Goal: Navigation & Orientation: Go to known website

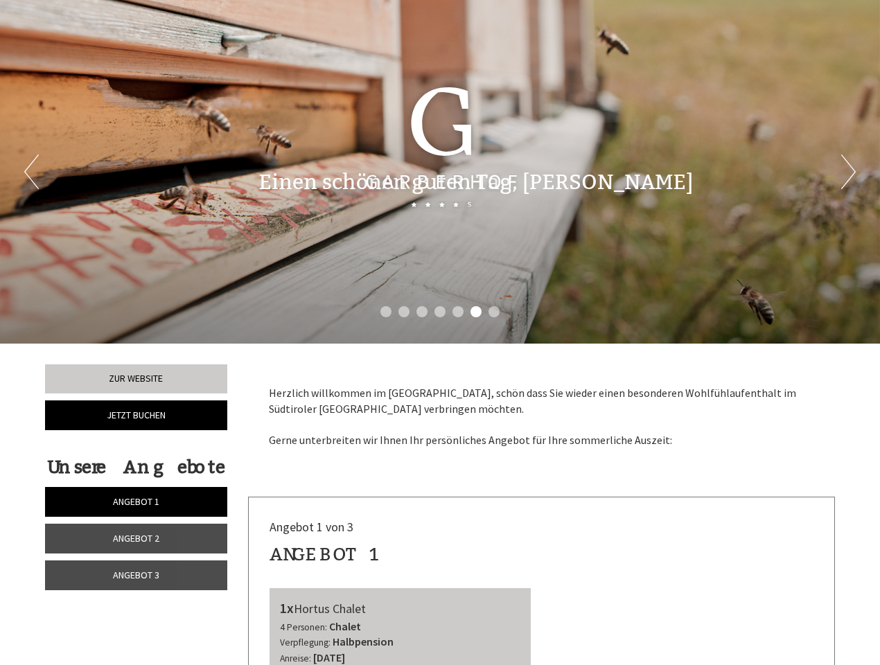
click at [440, 333] on div "Previous Next 1 2 3 4 5 6 7" at bounding box center [440, 172] width 880 height 344
click at [386, 312] on li "1" at bounding box center [386, 311] width 11 height 11
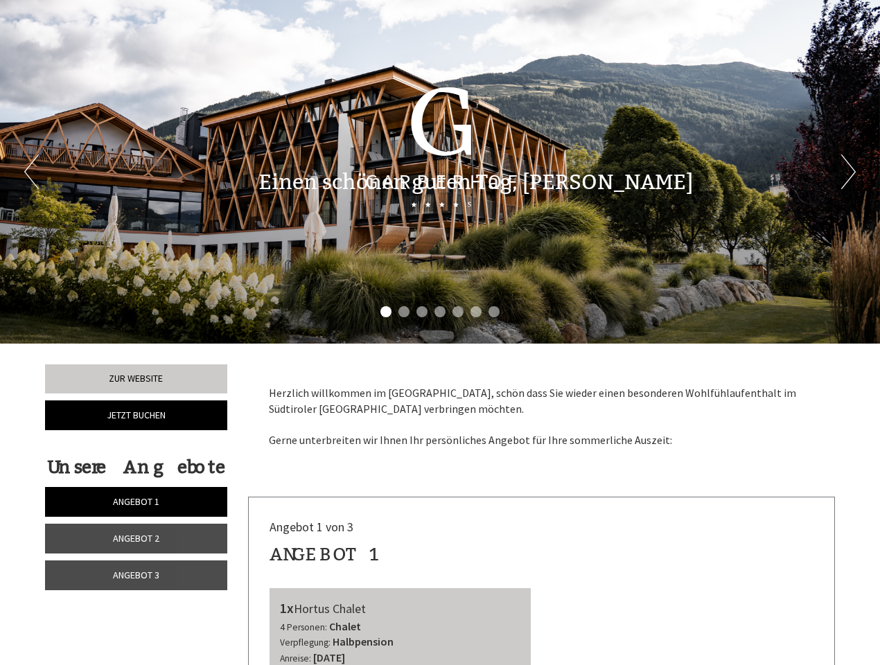
click at [404, 312] on li "2" at bounding box center [404, 311] width 11 height 11
click at [422, 312] on li "3" at bounding box center [422, 311] width 11 height 11
click at [440, 312] on li "4" at bounding box center [440, 311] width 11 height 11
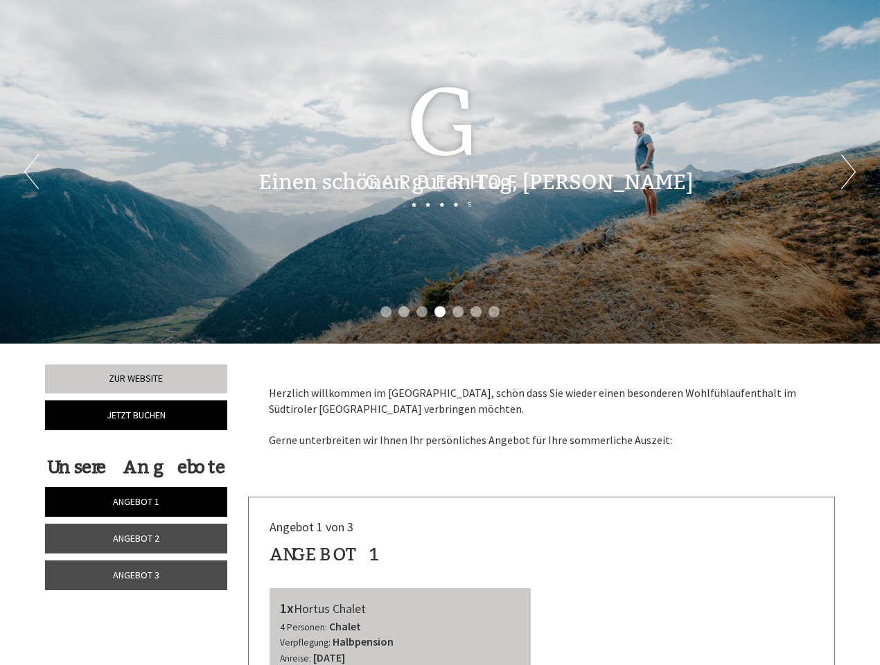
click at [458, 312] on li "5" at bounding box center [458, 311] width 11 height 11
click at [476, 312] on li "6" at bounding box center [476, 311] width 11 height 11
click at [494, 312] on li "7" at bounding box center [494, 311] width 11 height 11
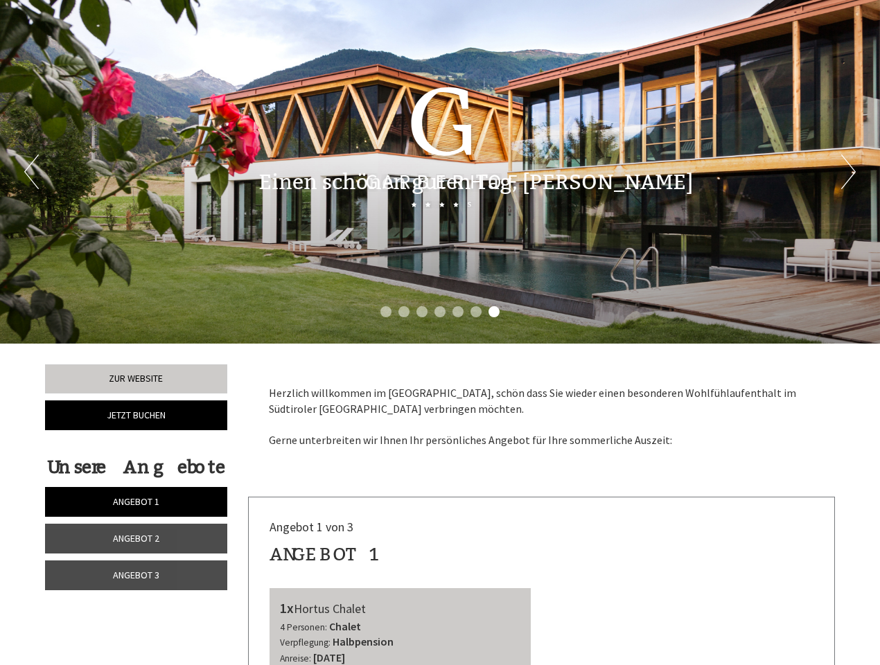
click at [136, 502] on span "Angebot 1" at bounding box center [136, 502] width 46 height 12
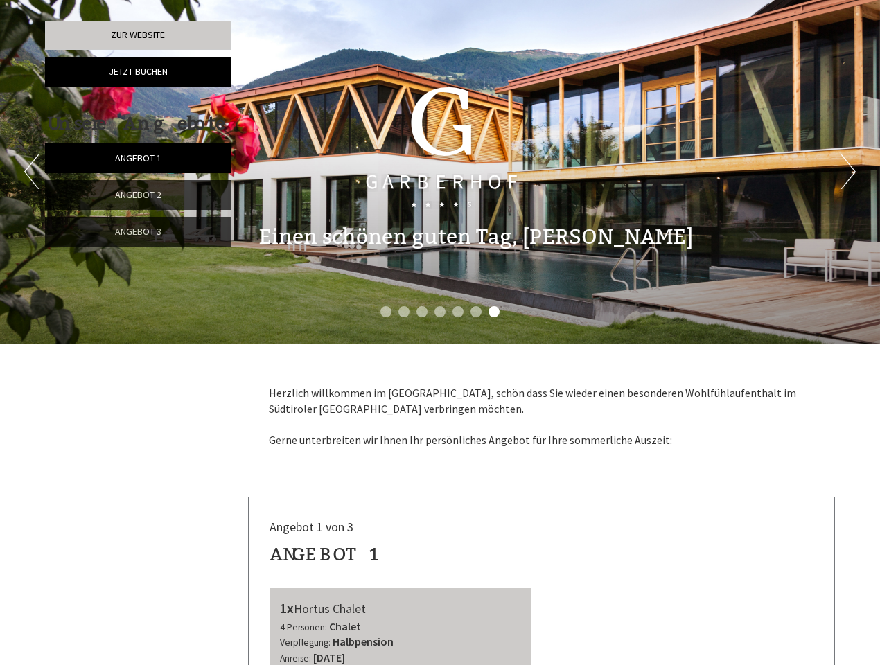
scroll to position [497, 0]
